Goal: Information Seeking & Learning: Learn about a topic

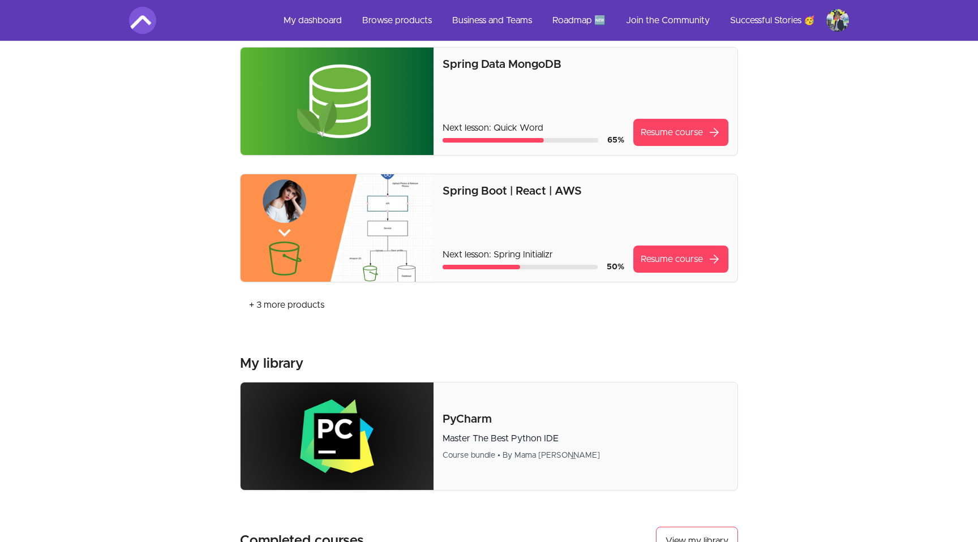
scroll to position [341, 0]
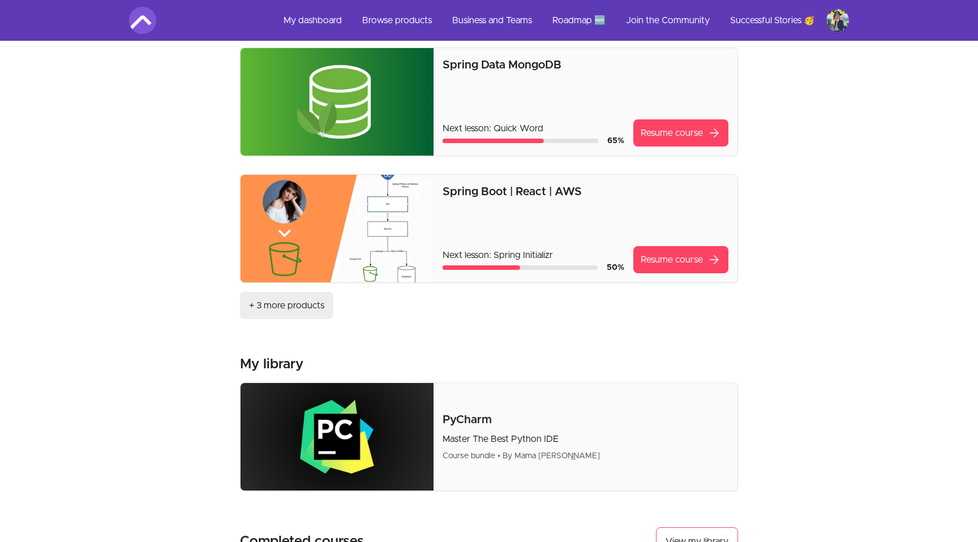
click at [277, 310] on link "+ 3 more products" at bounding box center [286, 305] width 93 height 27
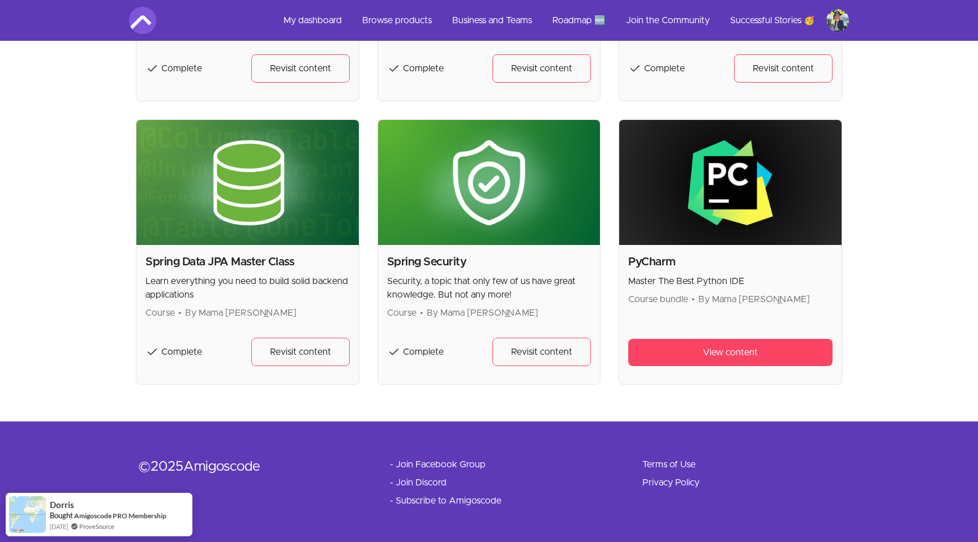
scroll to position [1346, 0]
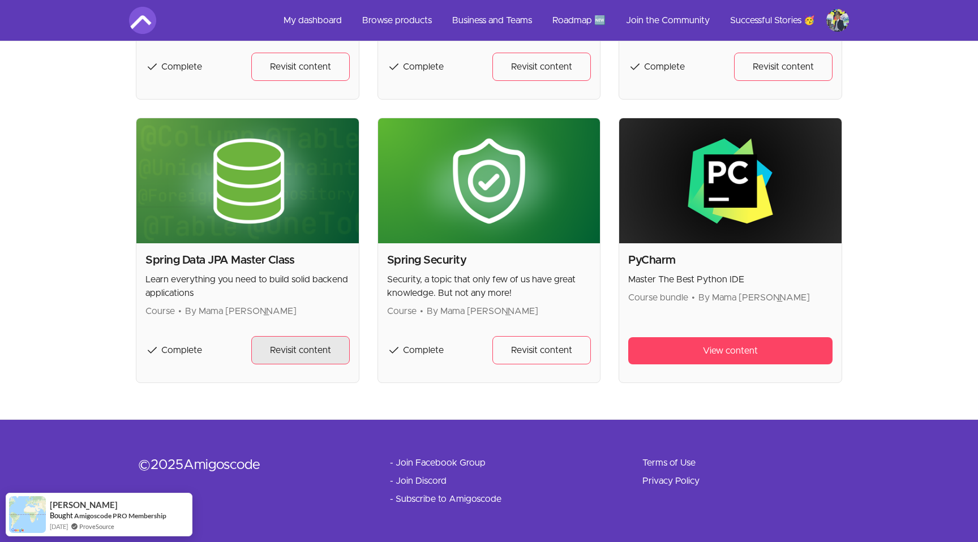
click at [298, 354] on span "Revisit content" at bounding box center [300, 350] width 61 height 14
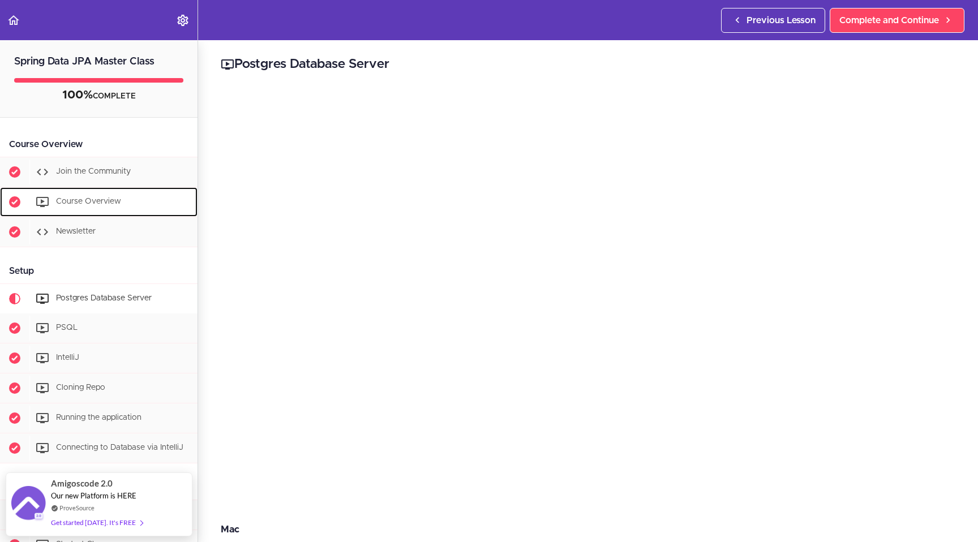
click at [108, 197] on span "Course Overview" at bounding box center [88, 201] width 65 height 8
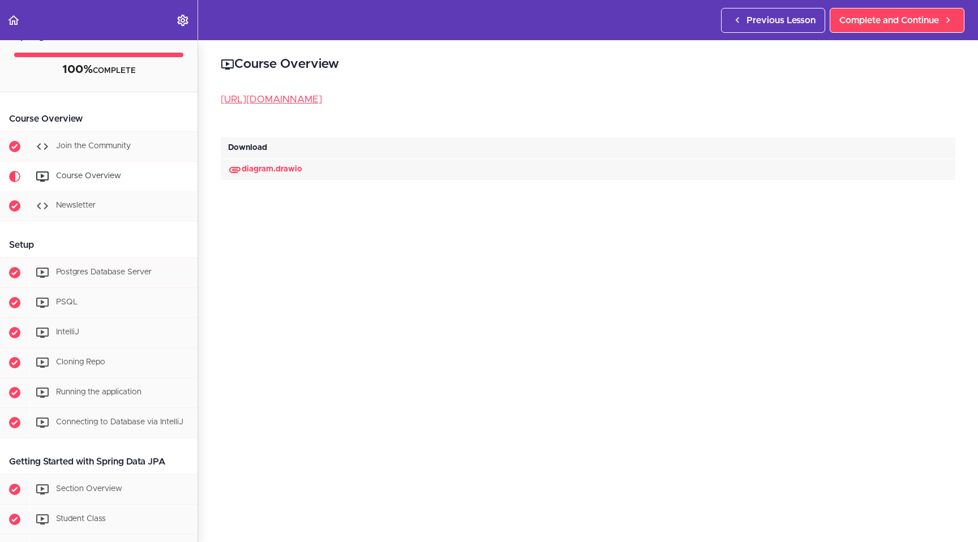
scroll to position [27, 0]
